Goal: Task Accomplishment & Management: Use online tool/utility

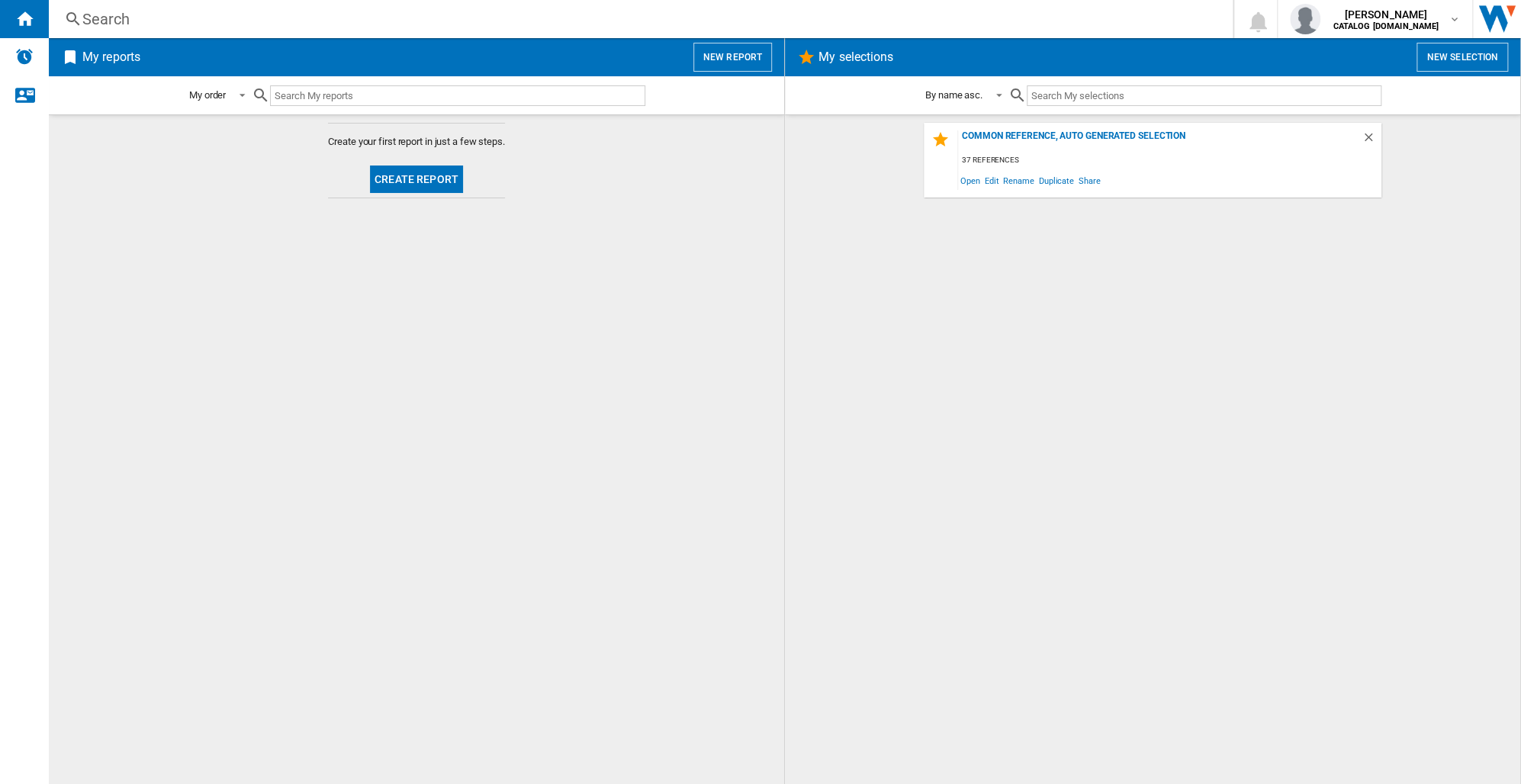
click at [396, 180] on button "Create report" at bounding box center [416, 180] width 93 height 28
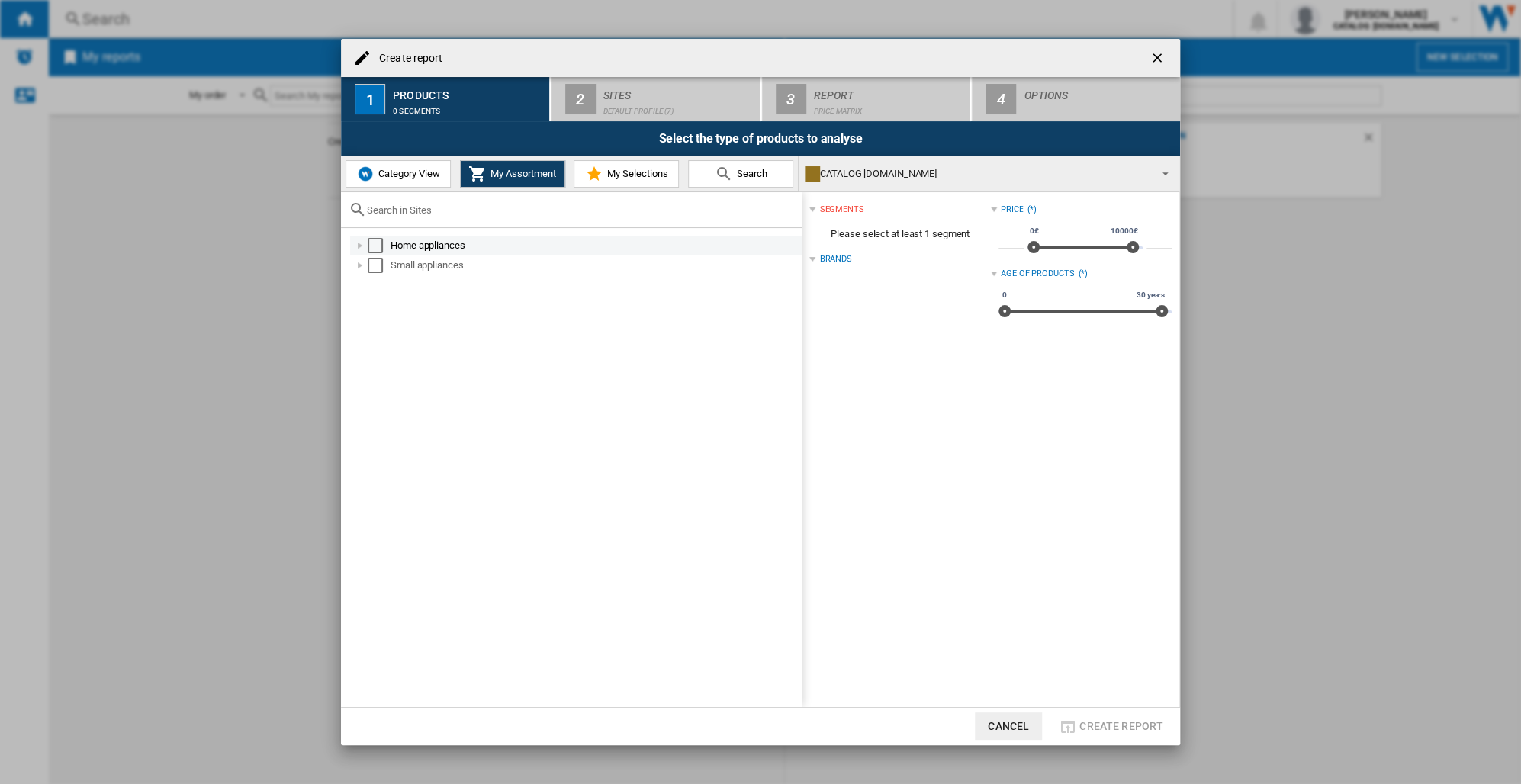
click at [360, 247] on div at bounding box center [359, 244] width 15 height 15
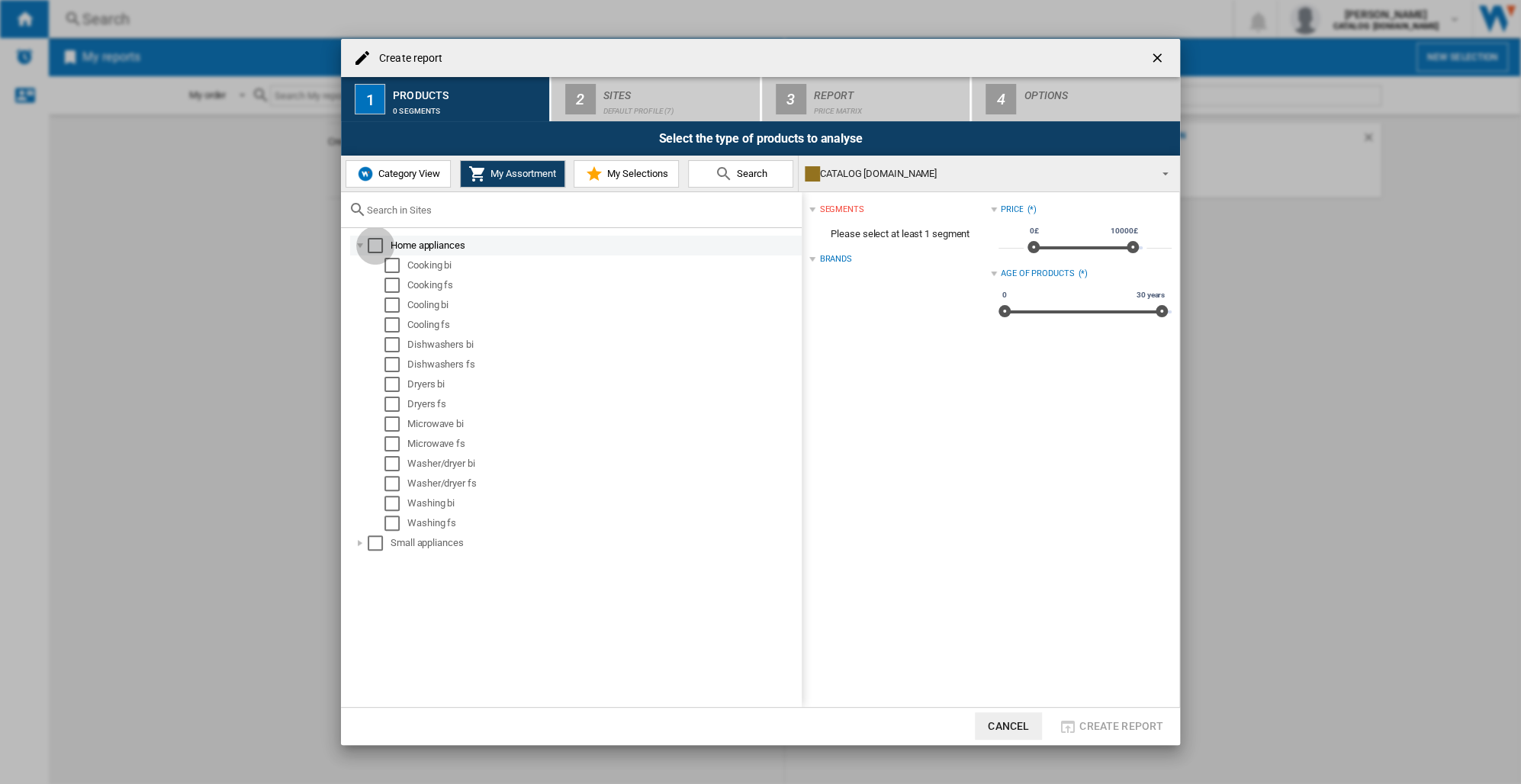
click at [375, 245] on div "Select" at bounding box center [374, 244] width 15 height 15
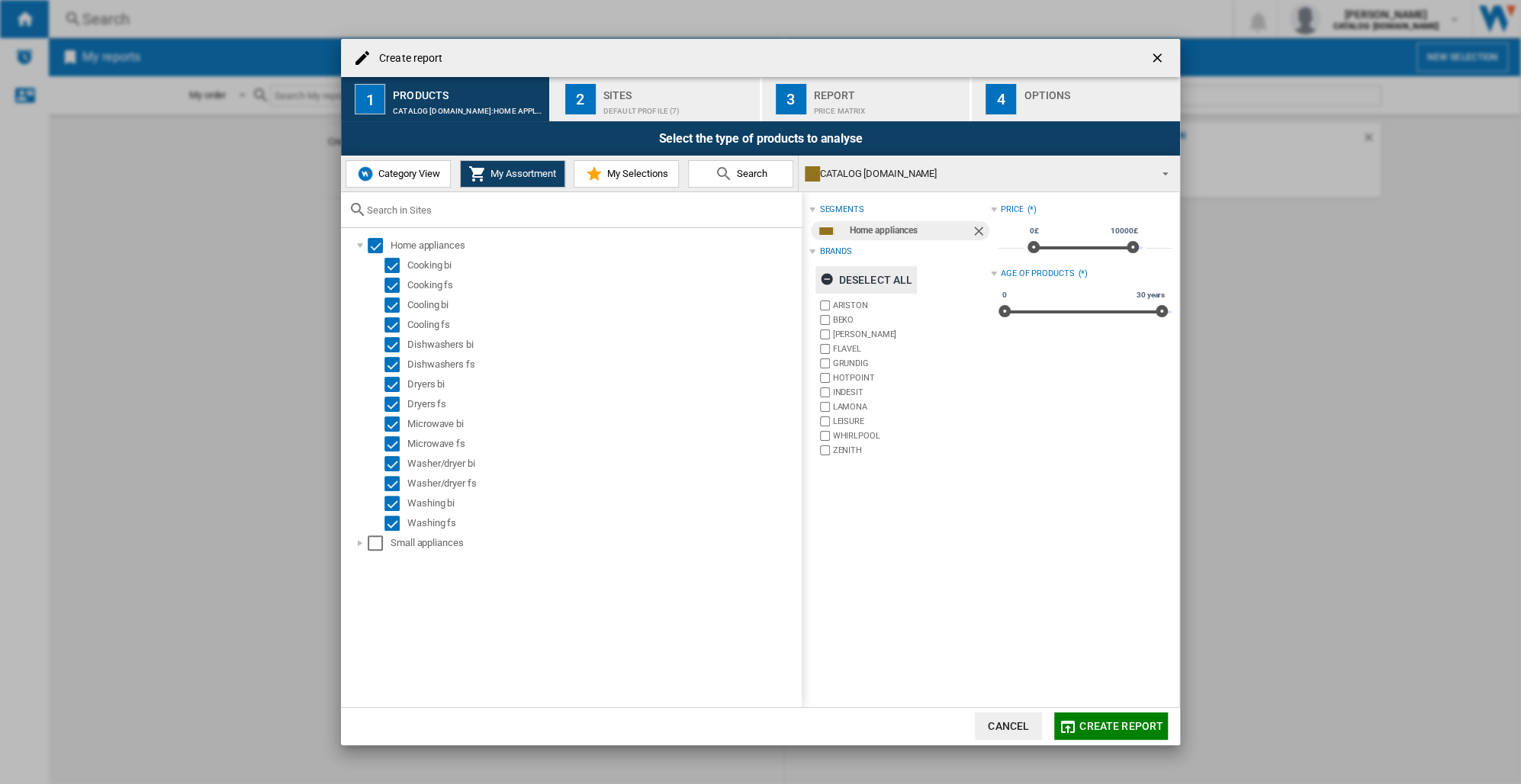
click at [852, 285] on div "Deselect all" at bounding box center [866, 280] width 92 height 28
click at [830, 375] on label "HOTPOINT" at bounding box center [902, 377] width 173 height 15
click at [830, 390] on label "INDESIT" at bounding box center [902, 392] width 173 height 15
click at [690, 101] on div "Default profile (7)" at bounding box center [678, 107] width 151 height 16
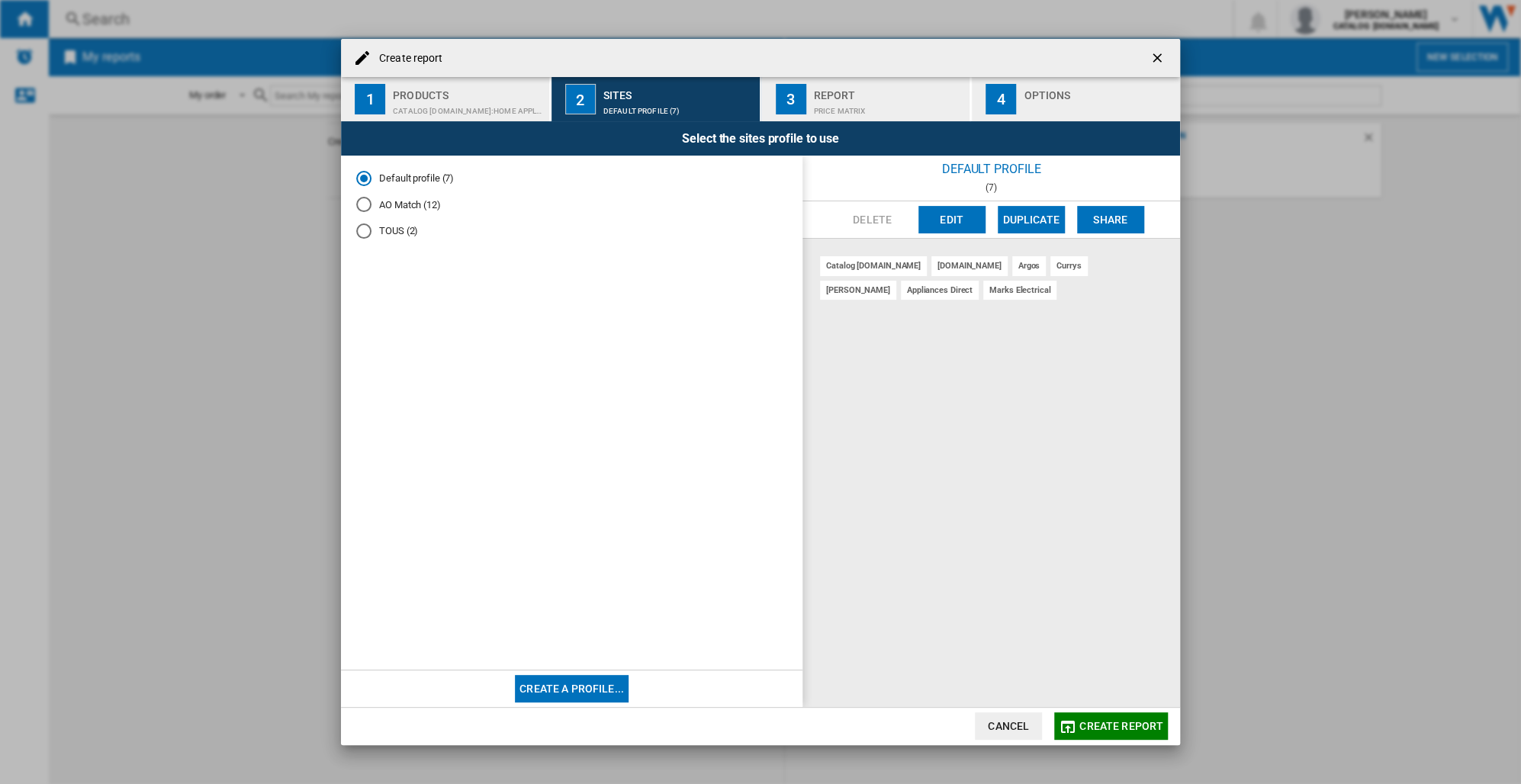
click at [403, 183] on md-radio-button "Default profile (7)" at bounding box center [572, 178] width 431 height 15
click at [1085, 726] on span "Create report" at bounding box center [1121, 725] width 84 height 12
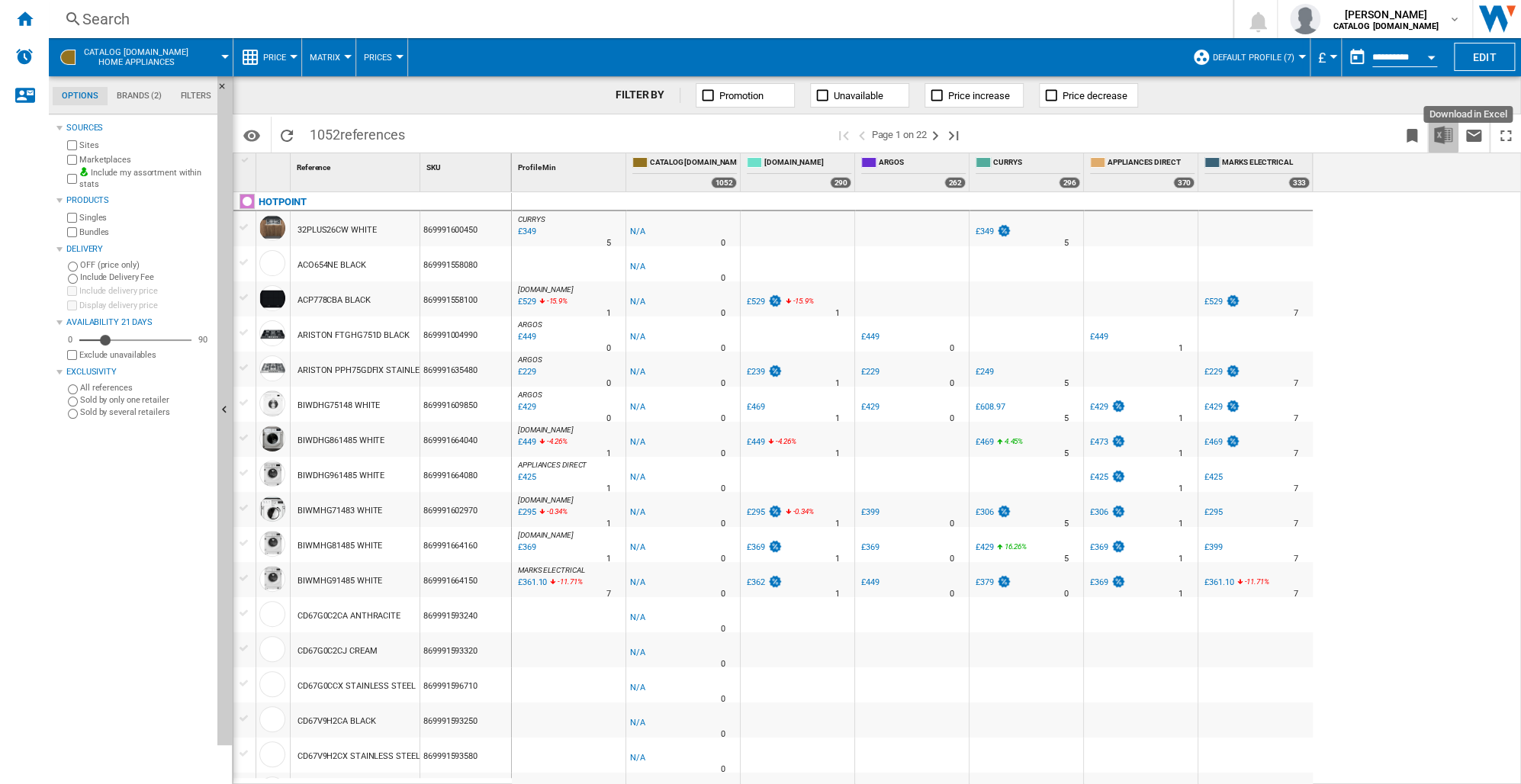
click at [1444, 139] on img "Download in Excel" at bounding box center [1443, 135] width 18 height 18
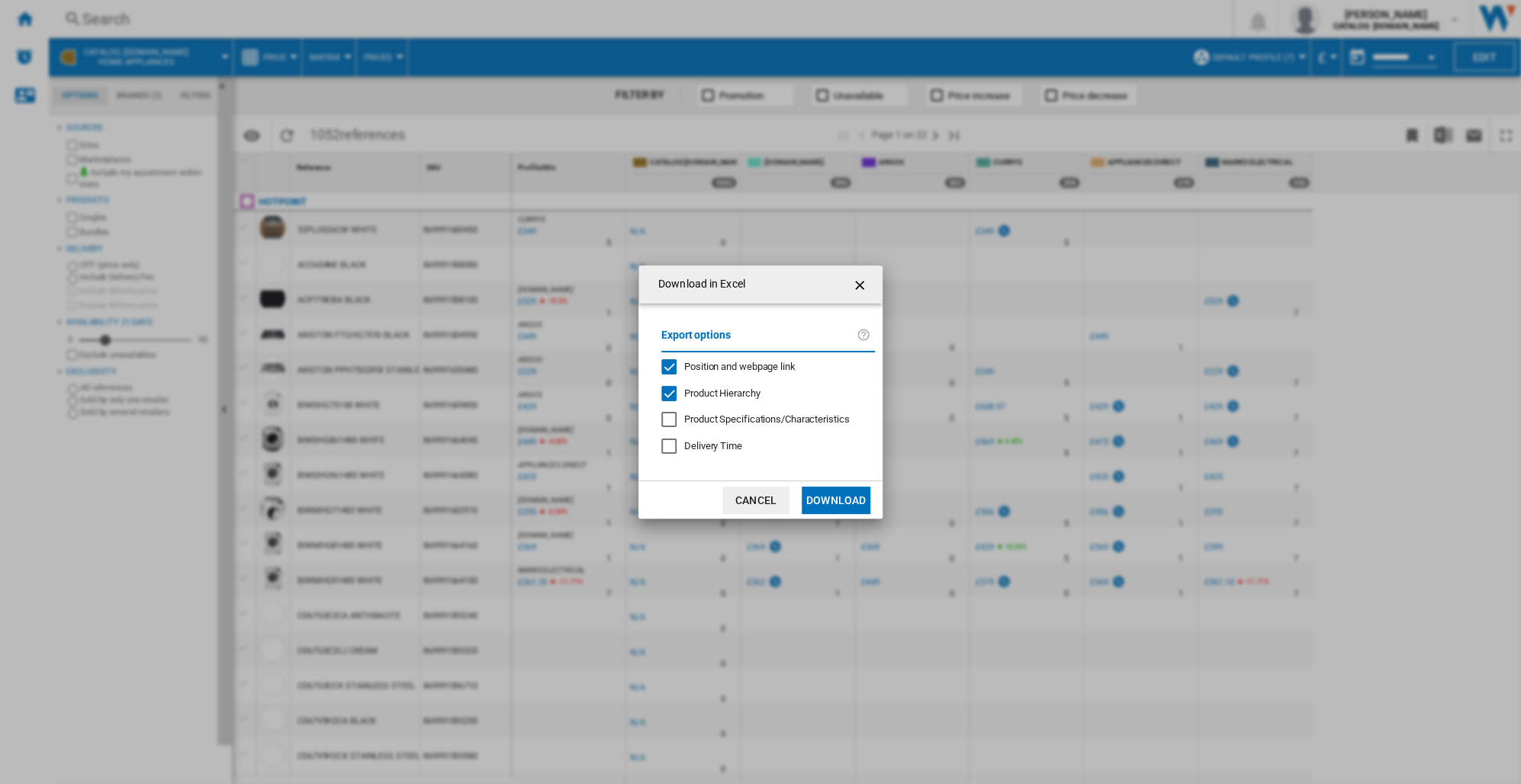
click at [836, 494] on button "Download" at bounding box center [835, 501] width 69 height 28
